Goal: Navigation & Orientation: Find specific page/section

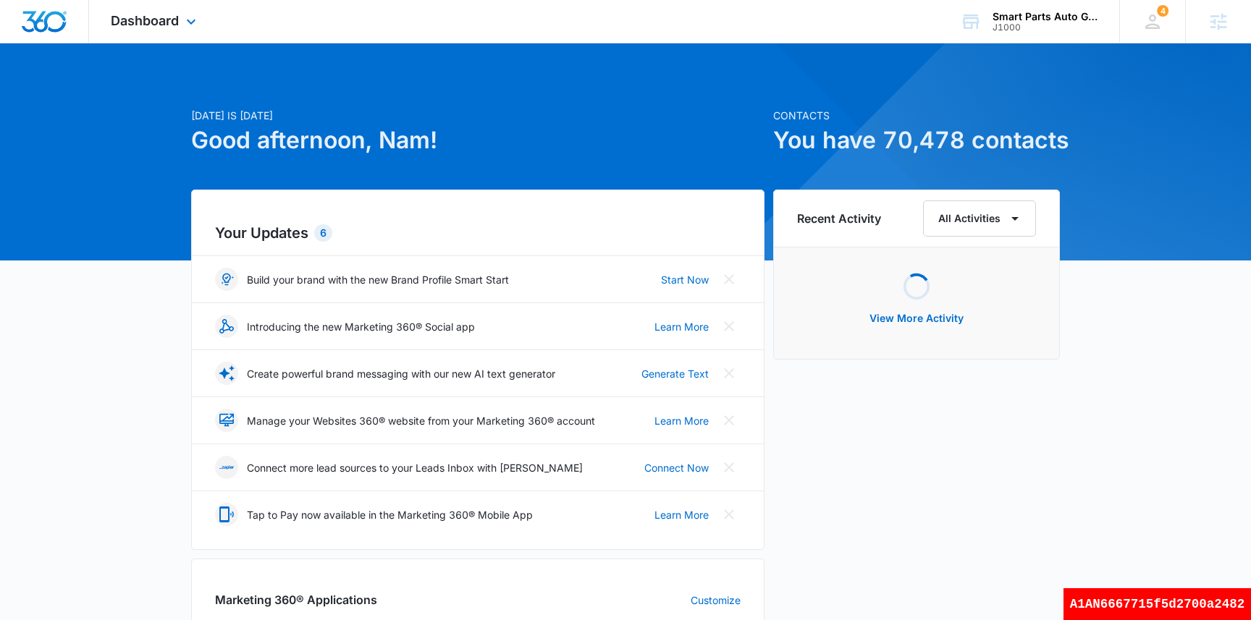
click at [165, 43] on div "Dashboard Apps Reputation Websites Forms CRM Email Social Shop Scheduling Payme…" at bounding box center [625, 21] width 1251 height 43
click at [172, 29] on div "Dashboard Apps Reputation Websites Forms CRM Email Social Shop Scheduling Payme…" at bounding box center [155, 21] width 132 height 43
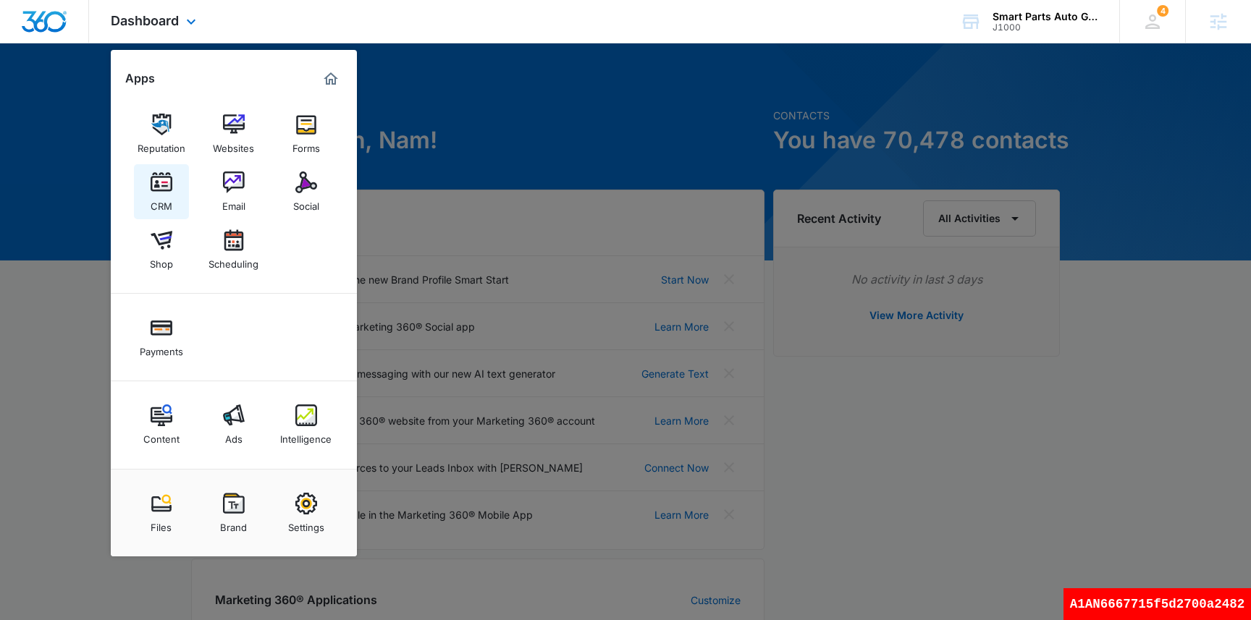
click at [163, 193] on img at bounding box center [162, 183] width 22 height 22
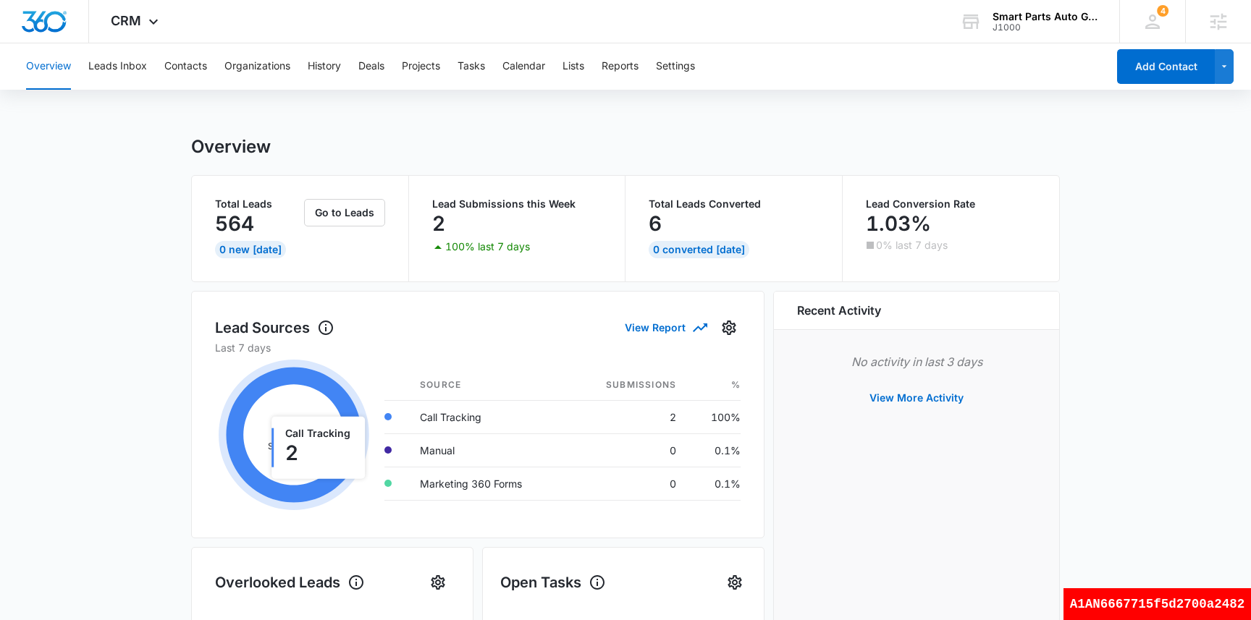
click at [584, 136] on div "Overview" at bounding box center [625, 147] width 868 height 22
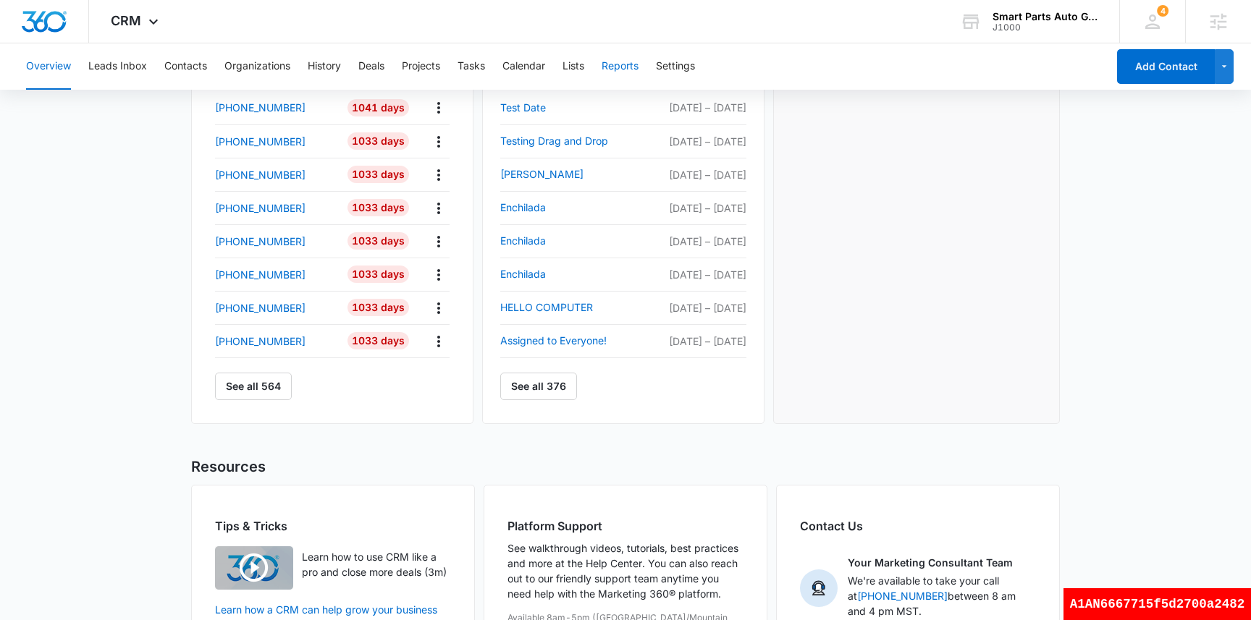
scroll to position [627, 0]
